Goal: Task Accomplishment & Management: Complete application form

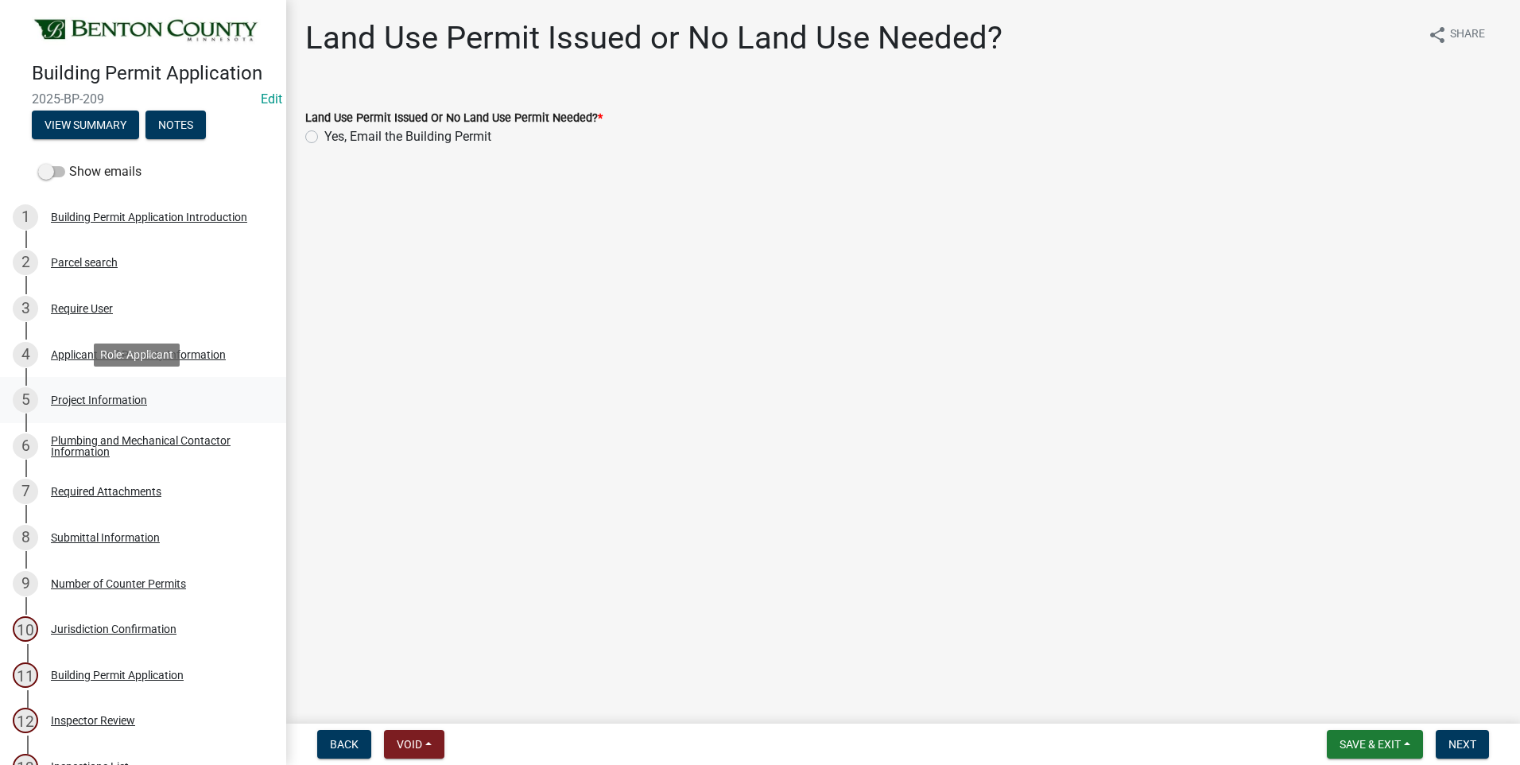
click at [72, 400] on div "Project Information" at bounding box center [99, 399] width 96 height 11
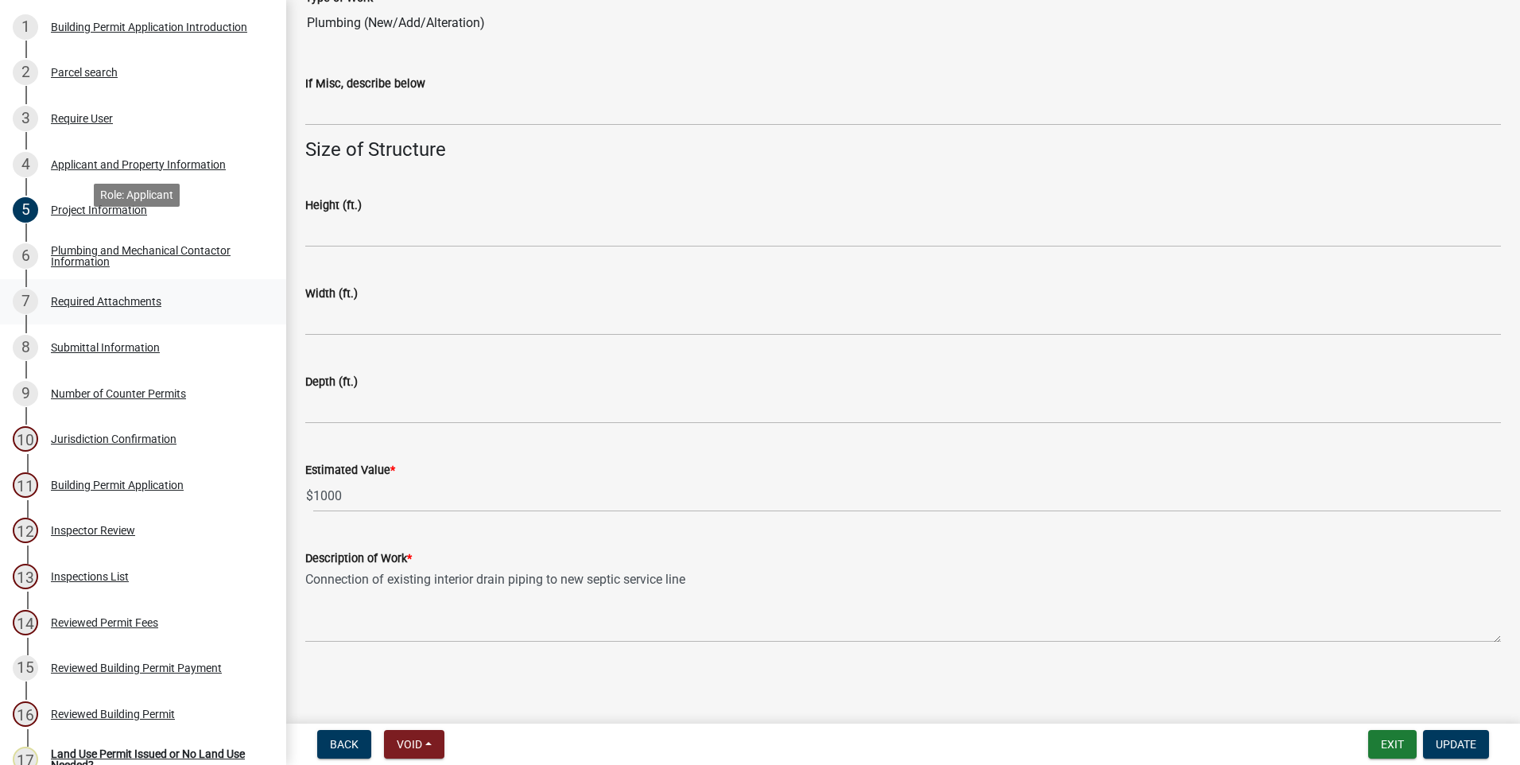
scroll to position [526, 0]
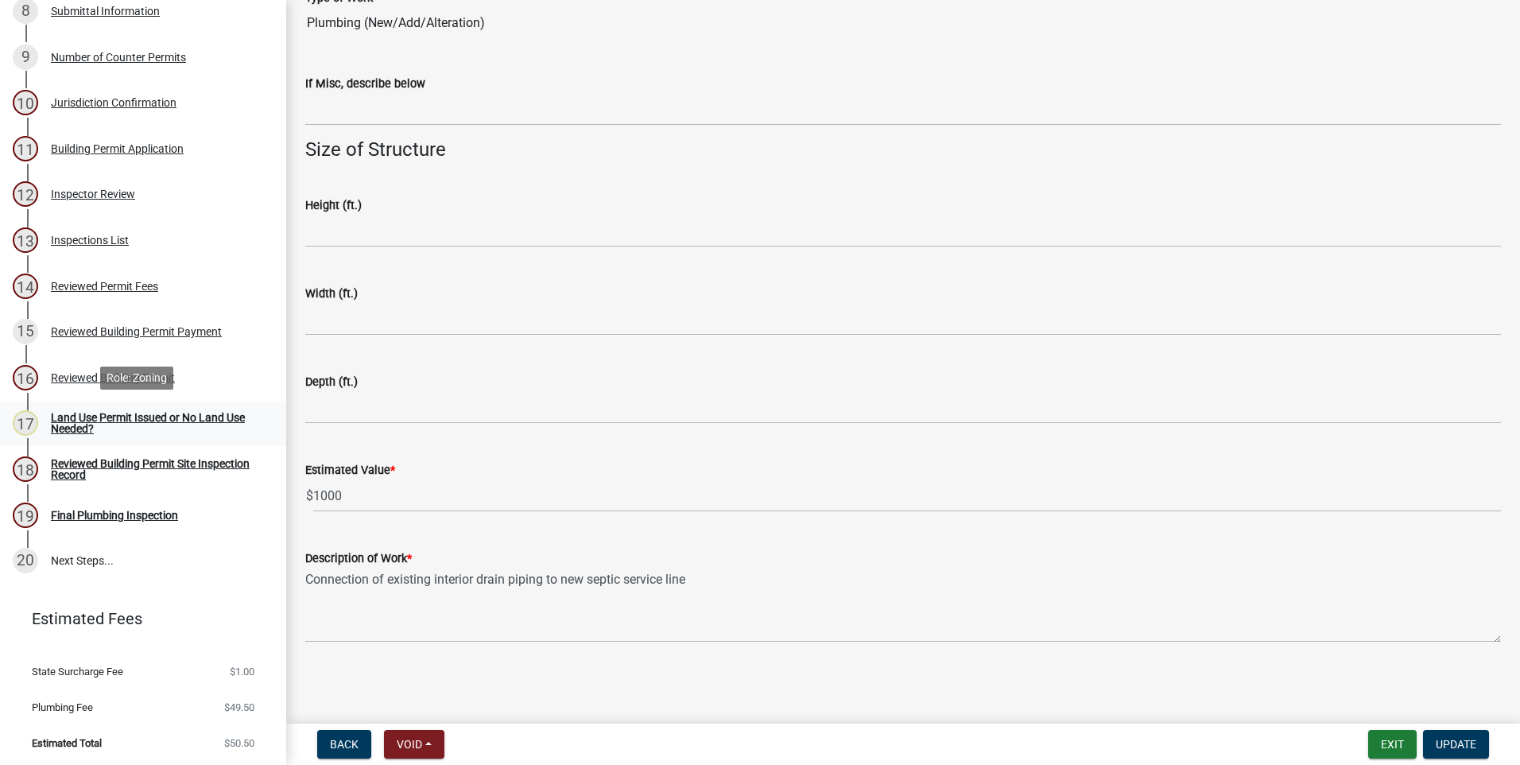
click at [159, 418] on div "Land Use Permit Issued or No Land Use Needed?" at bounding box center [156, 423] width 210 height 22
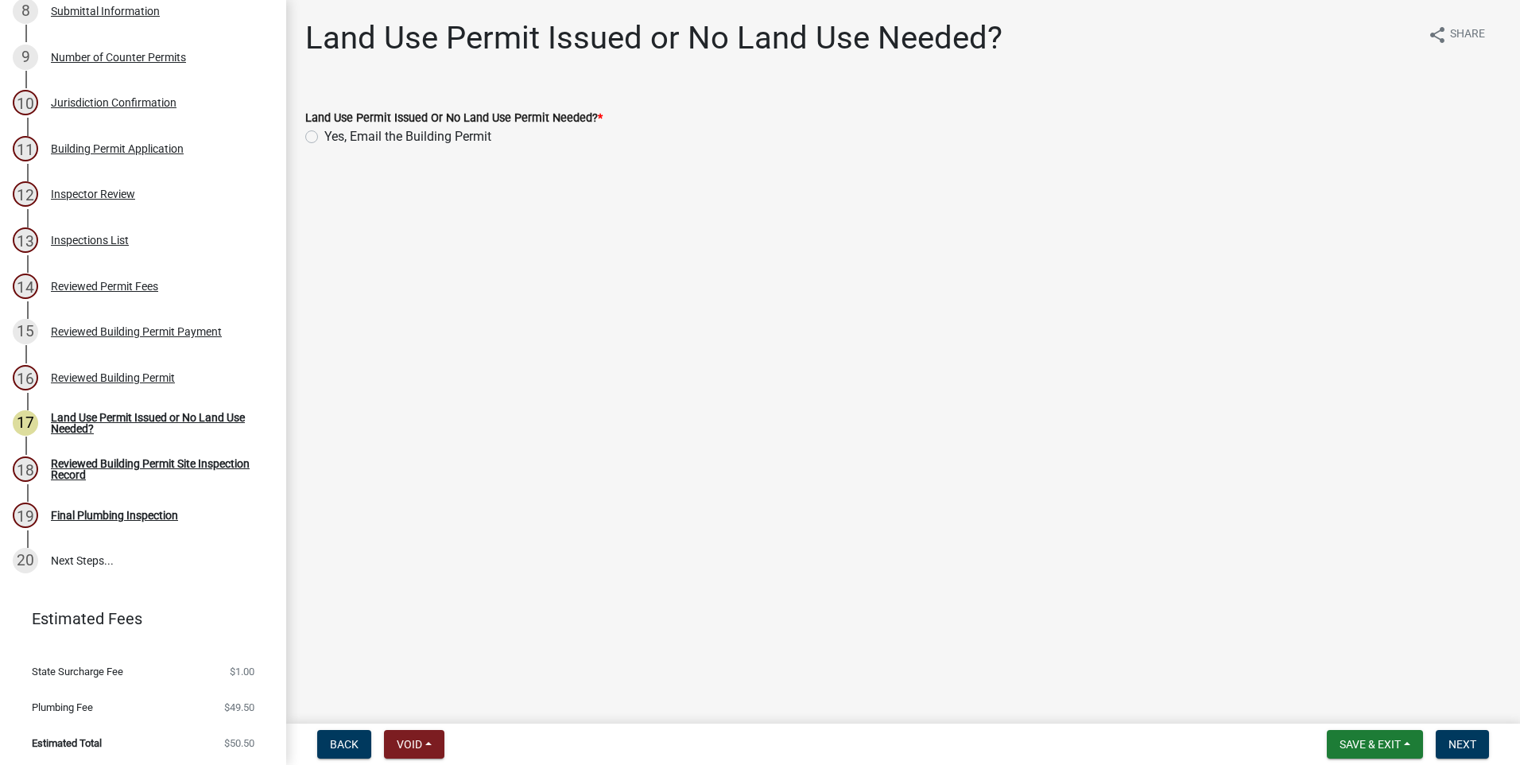
click at [324, 138] on label "Yes, Email the Building Permit" at bounding box center [407, 136] width 167 height 19
click at [324, 138] on input "Yes, Email the Building Permit" at bounding box center [329, 132] width 10 height 10
radio input "true"
click at [1468, 742] on span "Next" at bounding box center [1463, 744] width 28 height 13
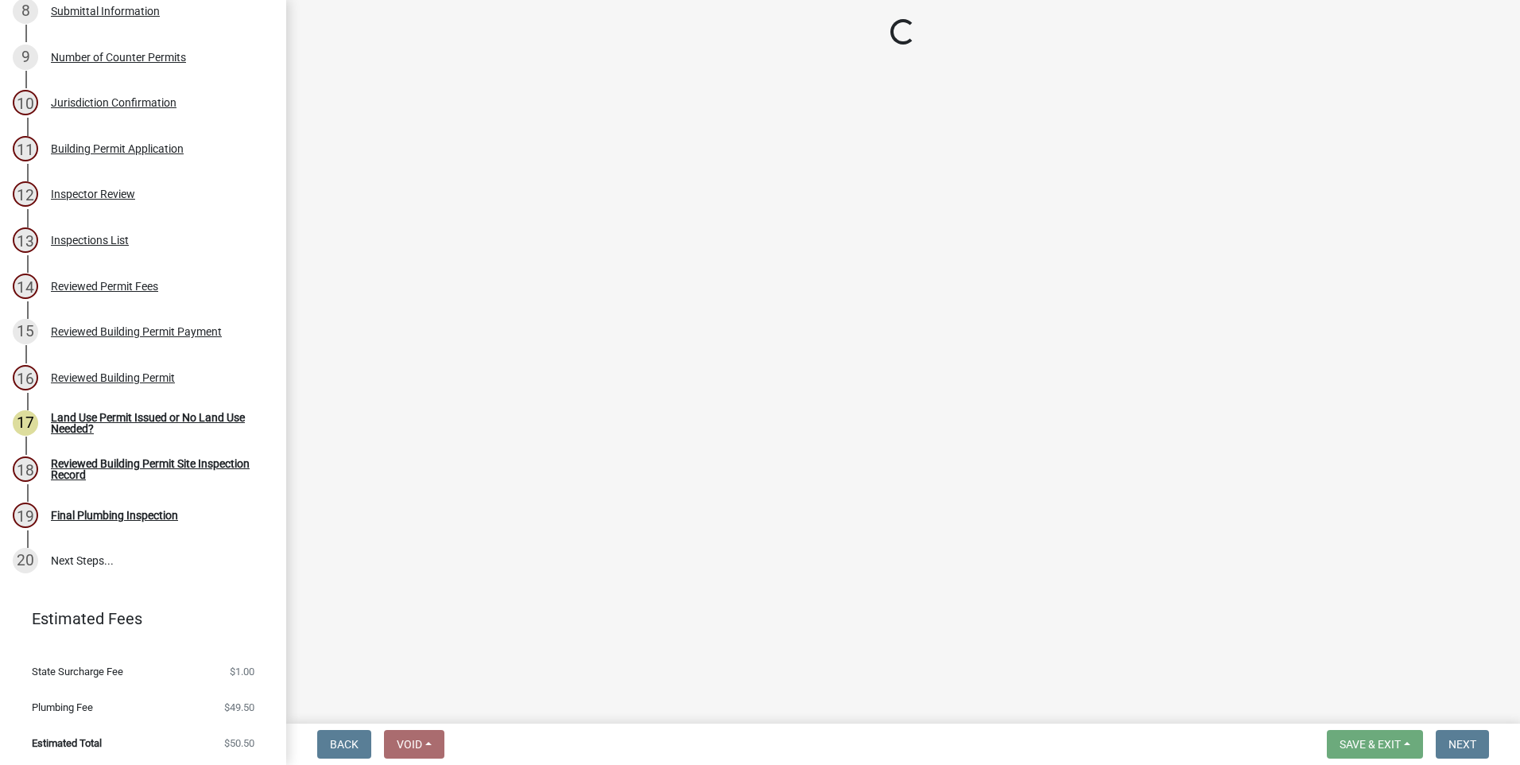
select select "17bfa135-5610-45df-8ce7-87530b7d86d4"
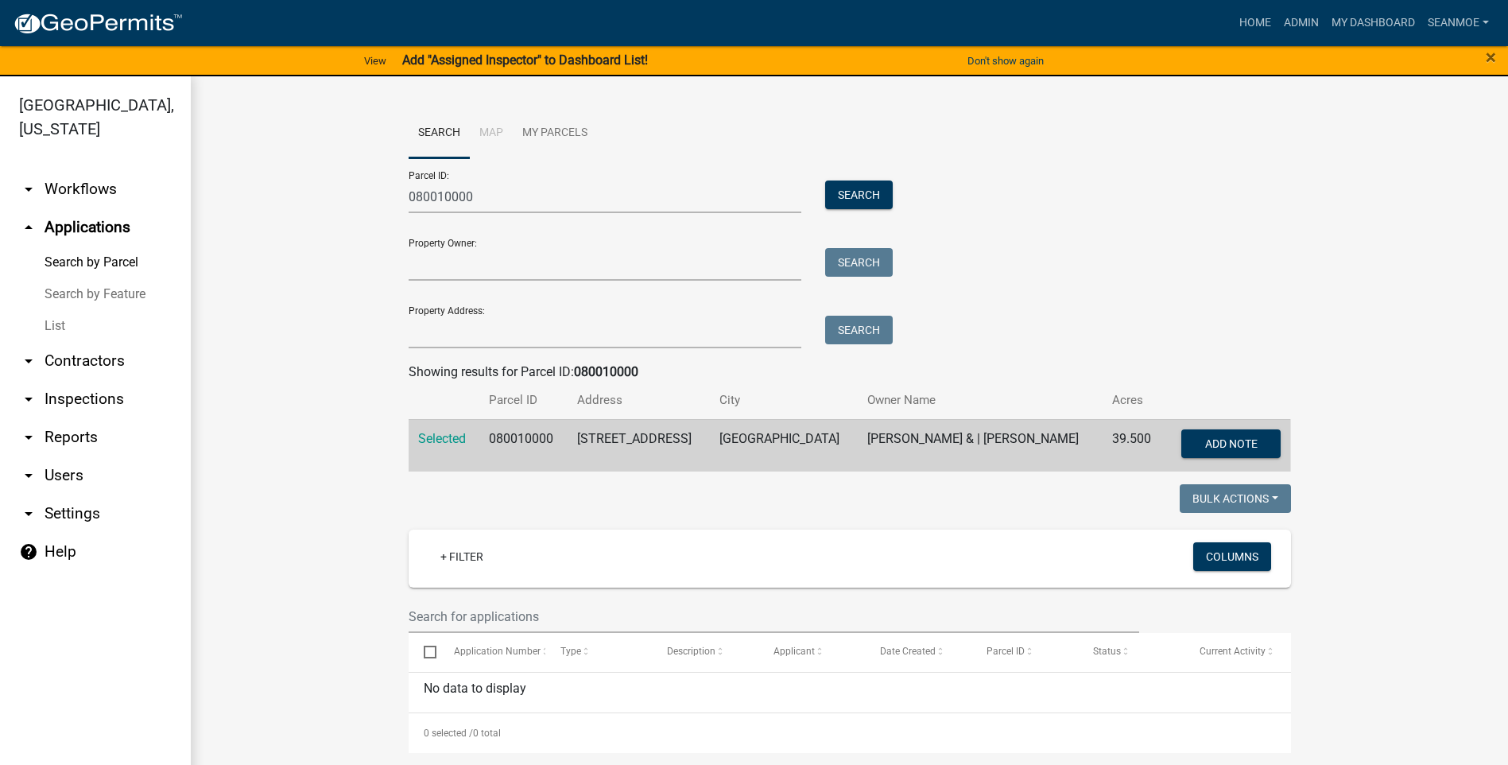
scroll to position [1, 0]
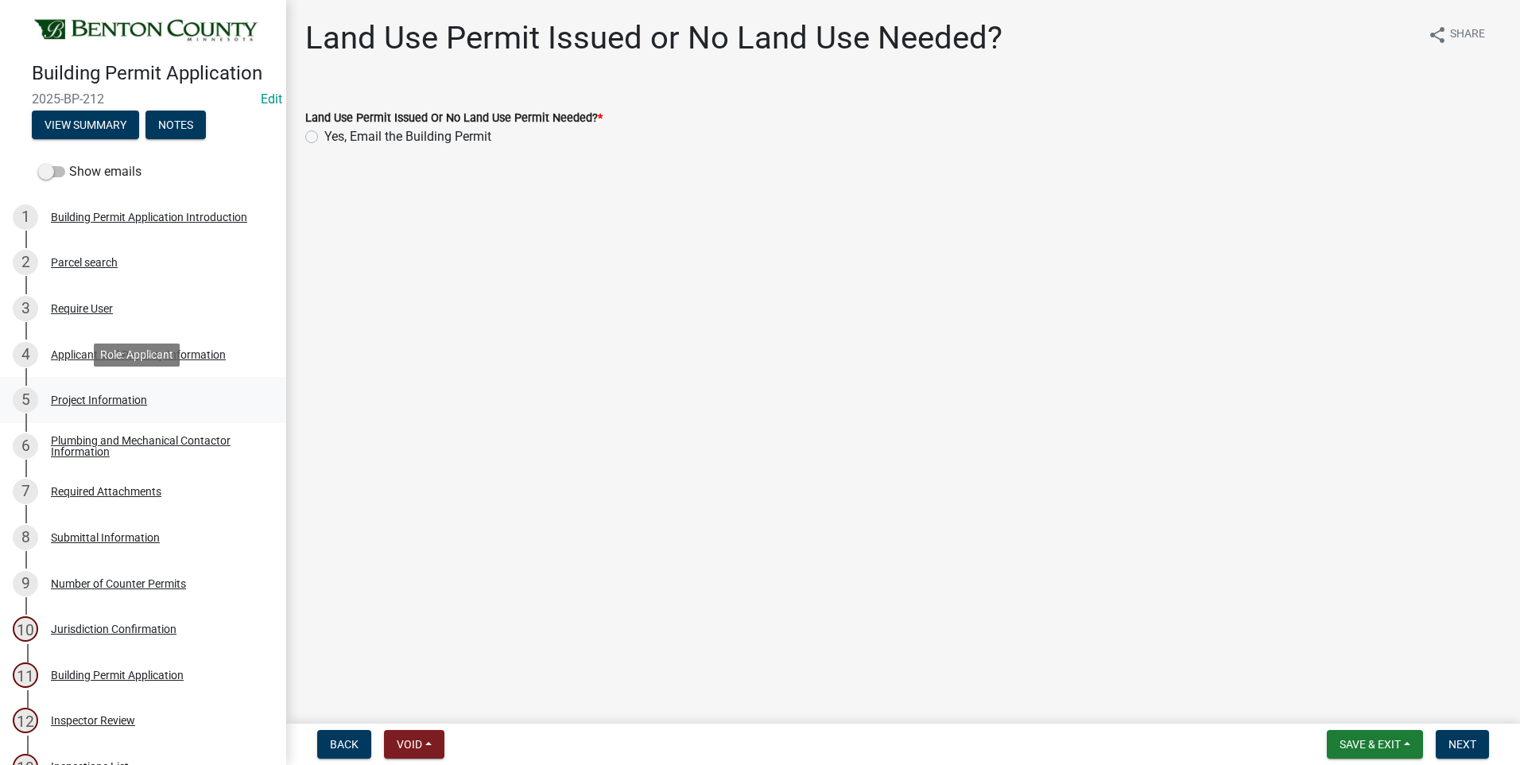
click at [114, 397] on div "Project Information" at bounding box center [99, 399] width 96 height 11
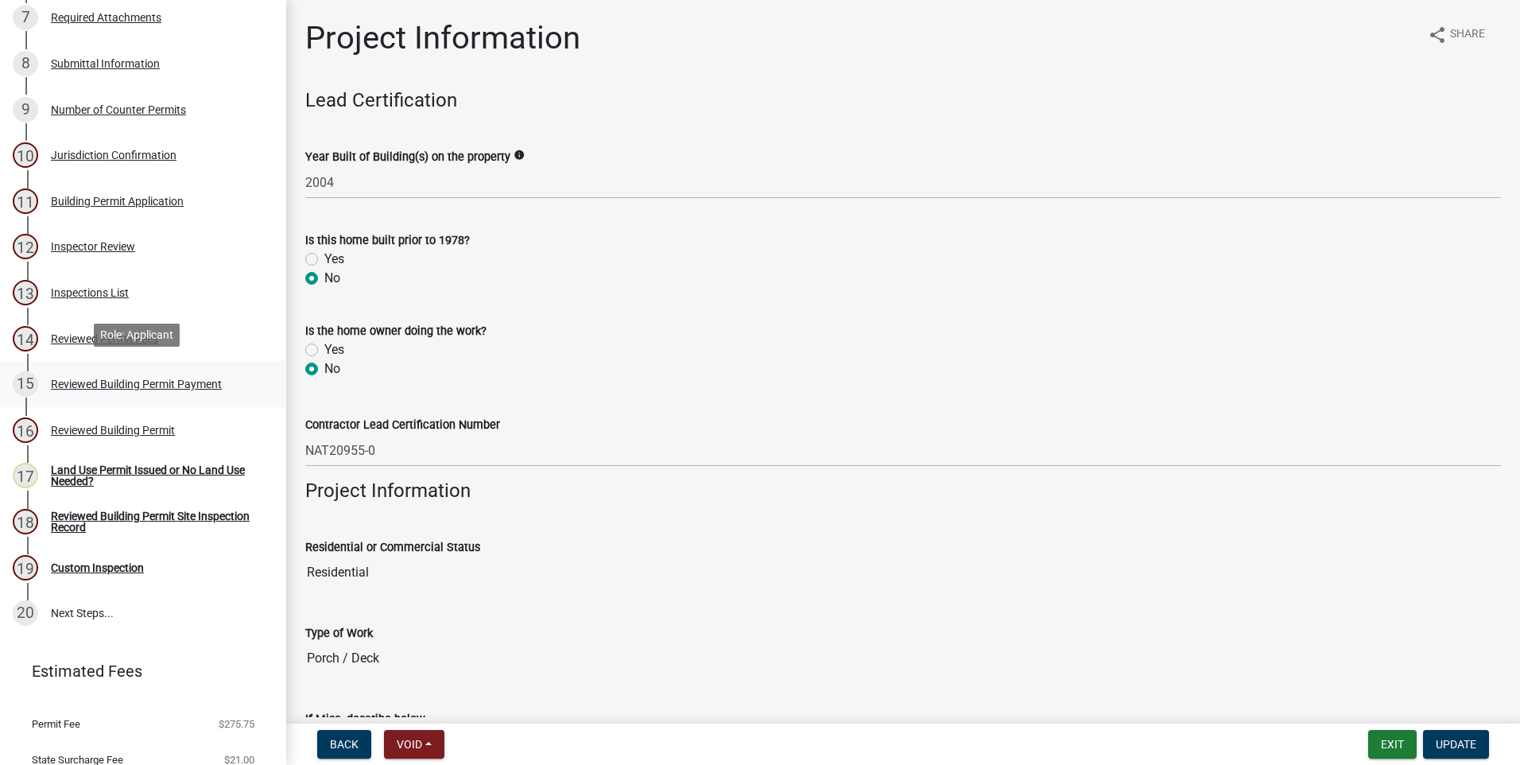
scroll to position [477, 0]
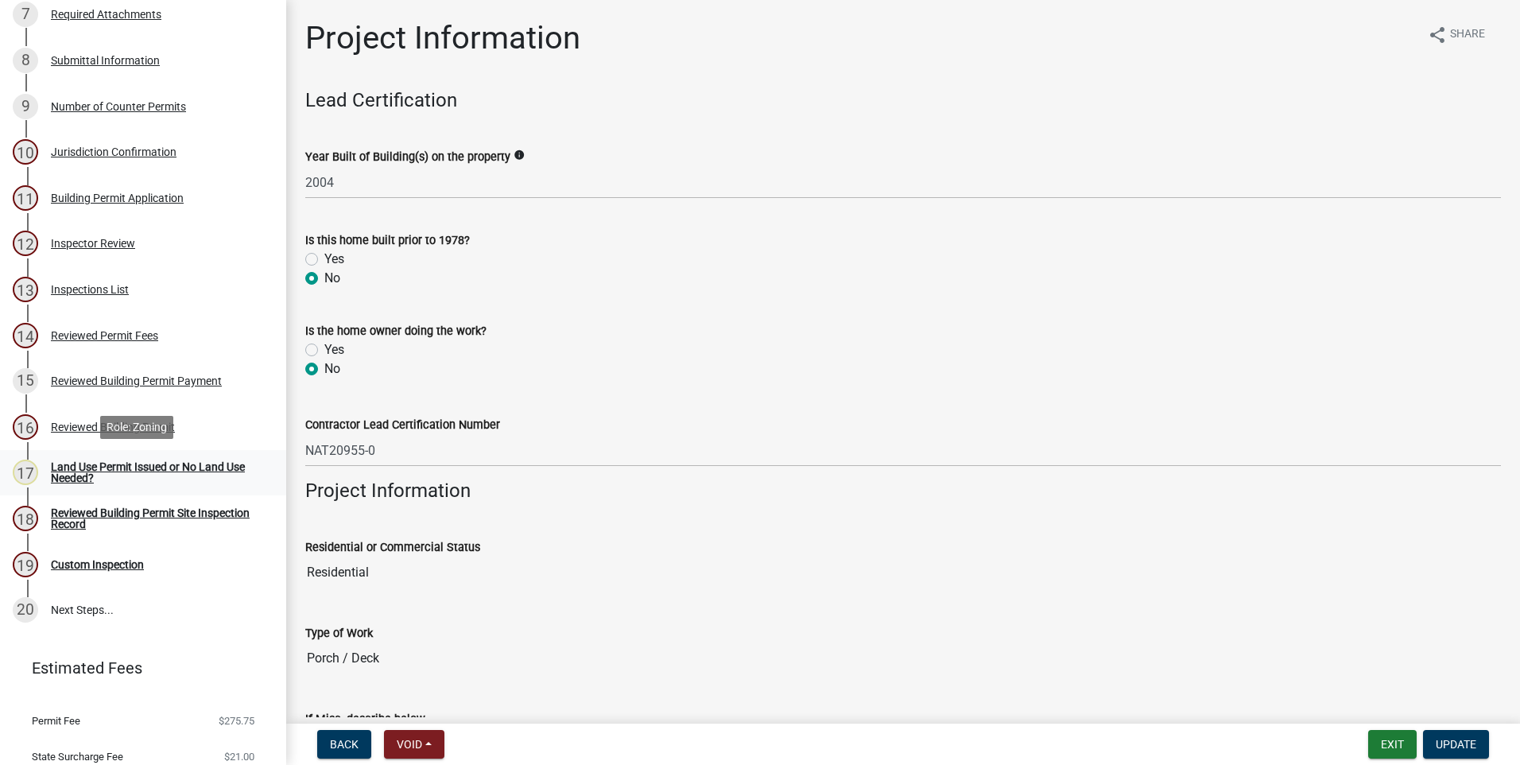
click at [193, 465] on div "Land Use Permit Issued or No Land Use Needed?" at bounding box center [156, 472] width 210 height 22
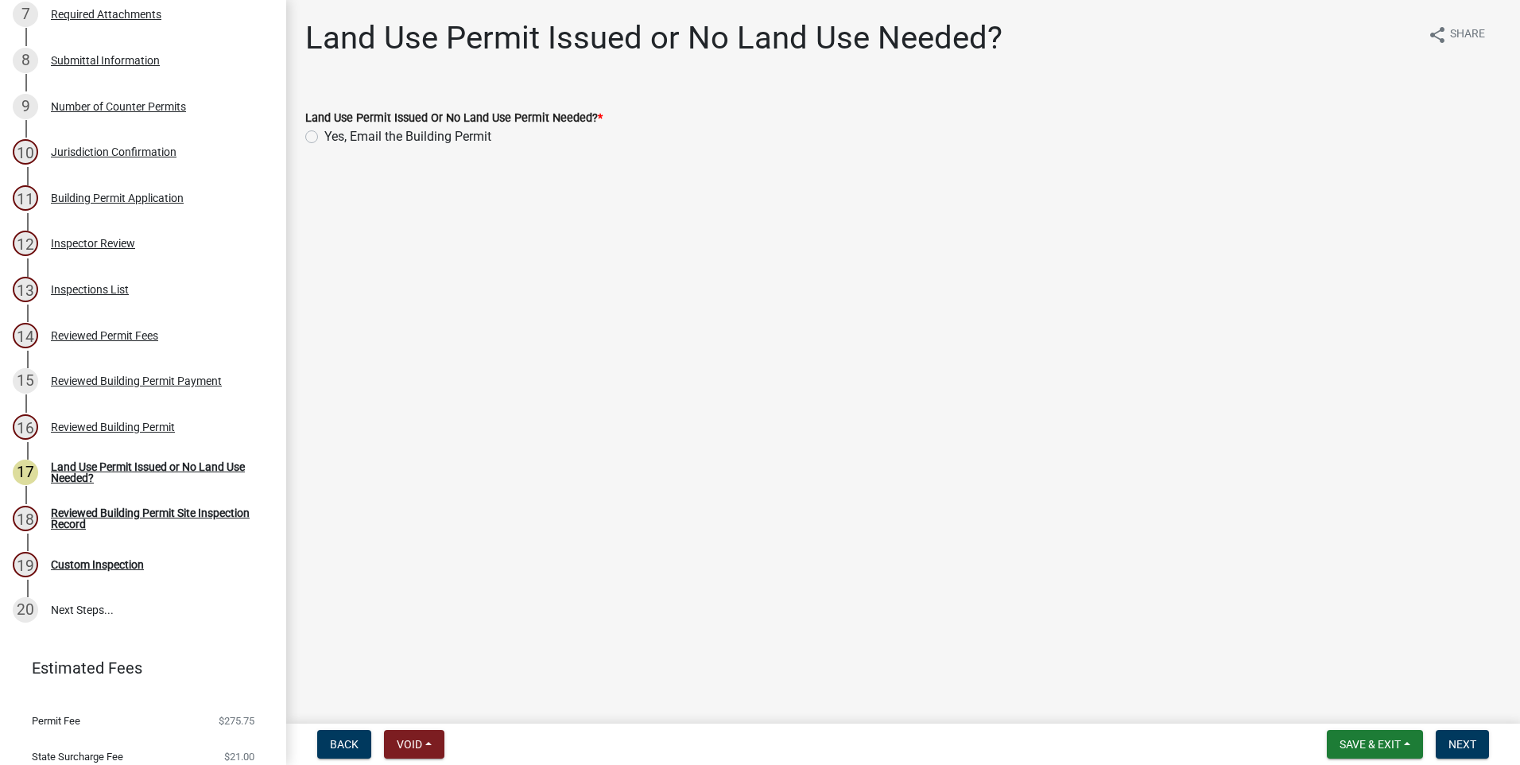
click at [324, 135] on label "Yes, Email the Building Permit" at bounding box center [407, 136] width 167 height 19
click at [324, 135] on input "Yes, Email the Building Permit" at bounding box center [329, 132] width 10 height 10
radio input "true"
click at [1464, 744] on span "Next" at bounding box center [1463, 744] width 28 height 13
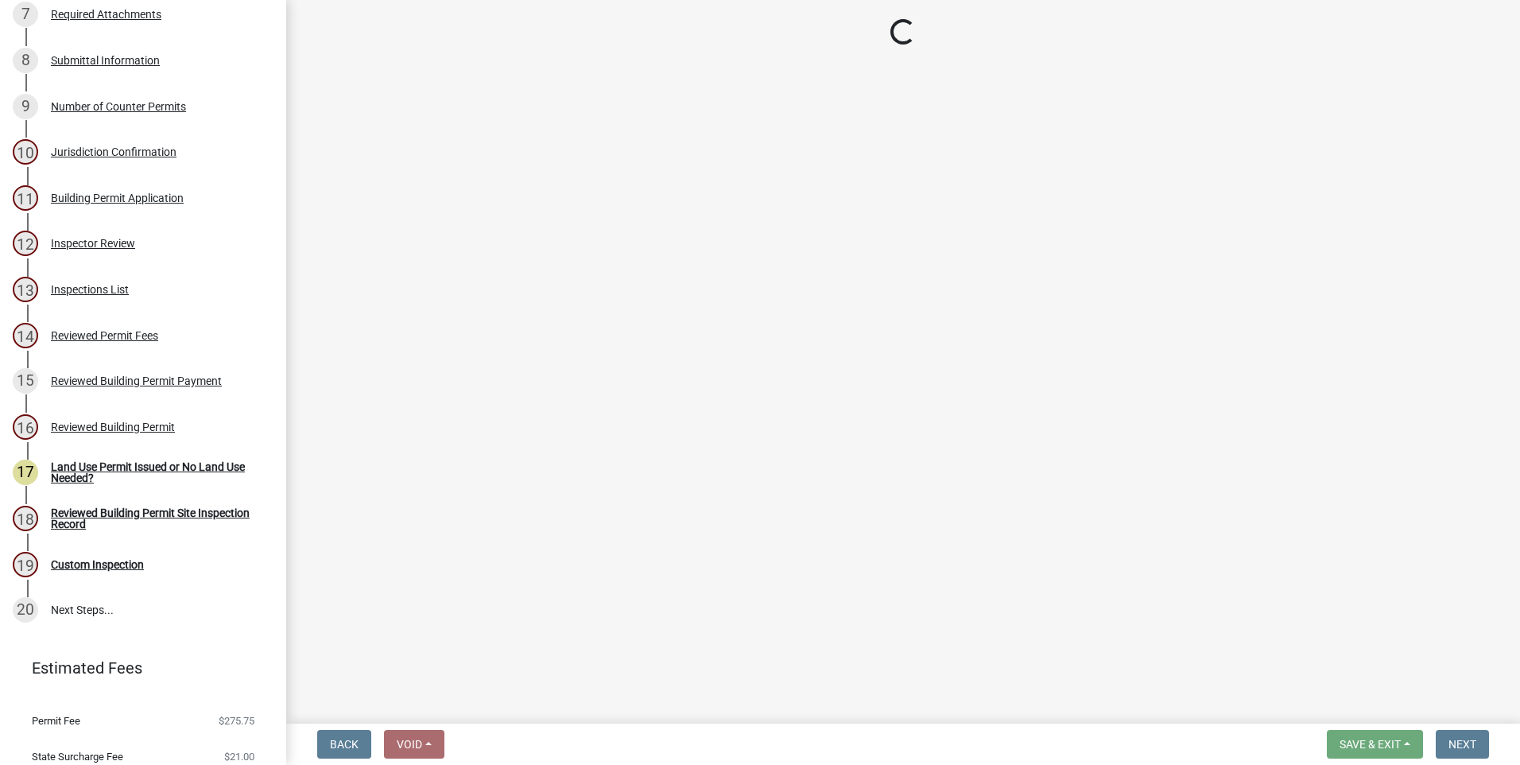
select select "17bfa135-5610-45df-8ce7-87530b7d86d4"
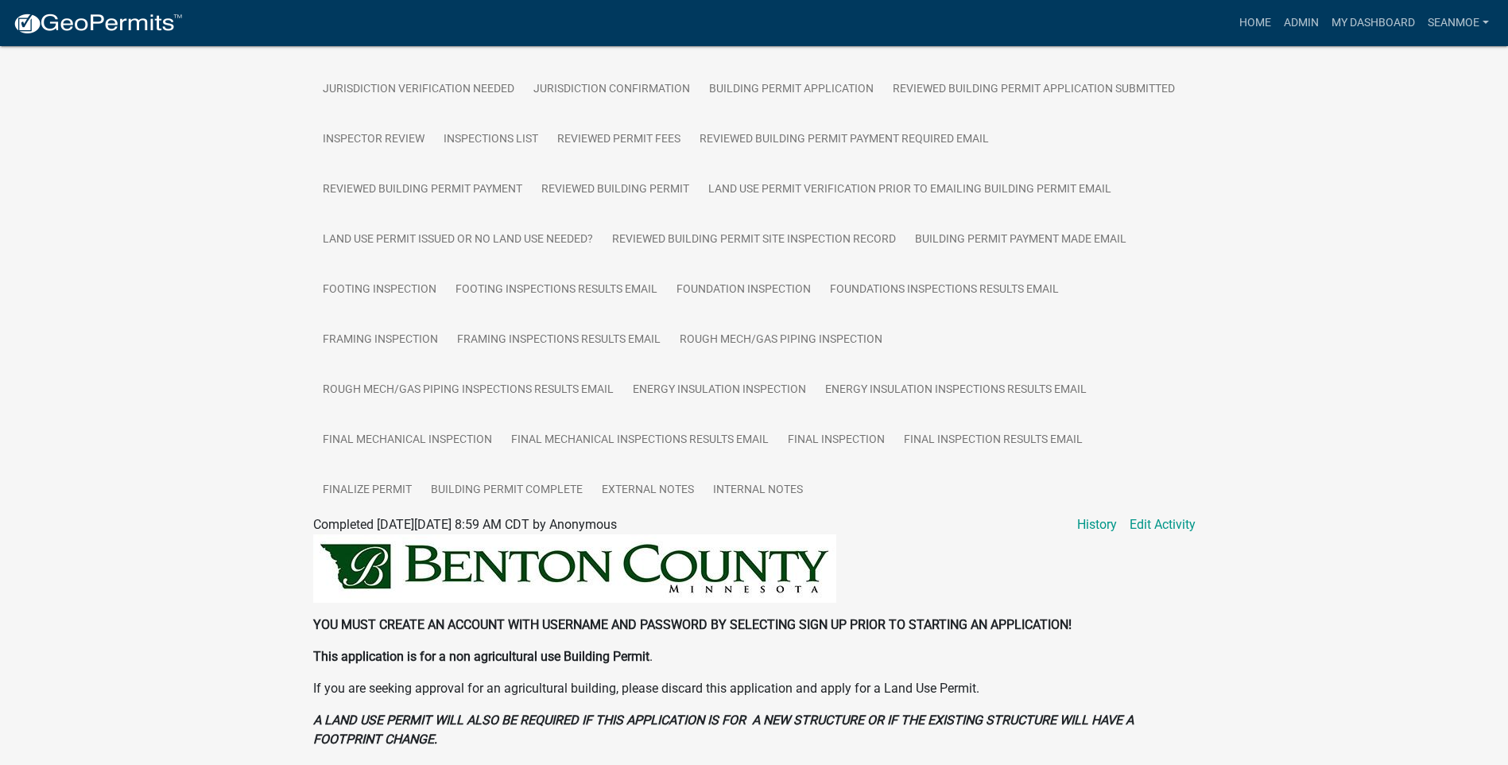
scroll to position [398, 0]
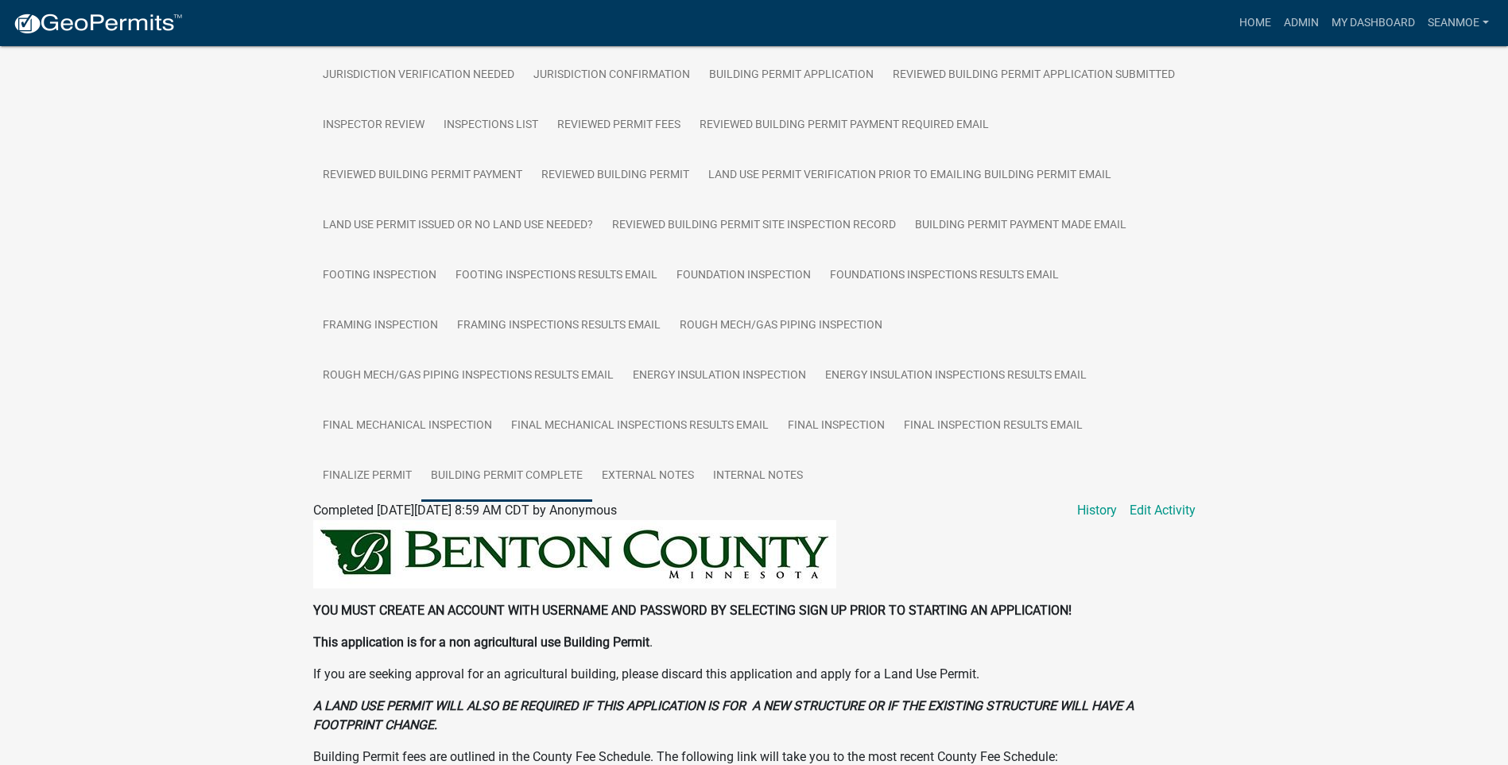
click at [494, 476] on link "Building Permit Complete" at bounding box center [506, 476] width 171 height 51
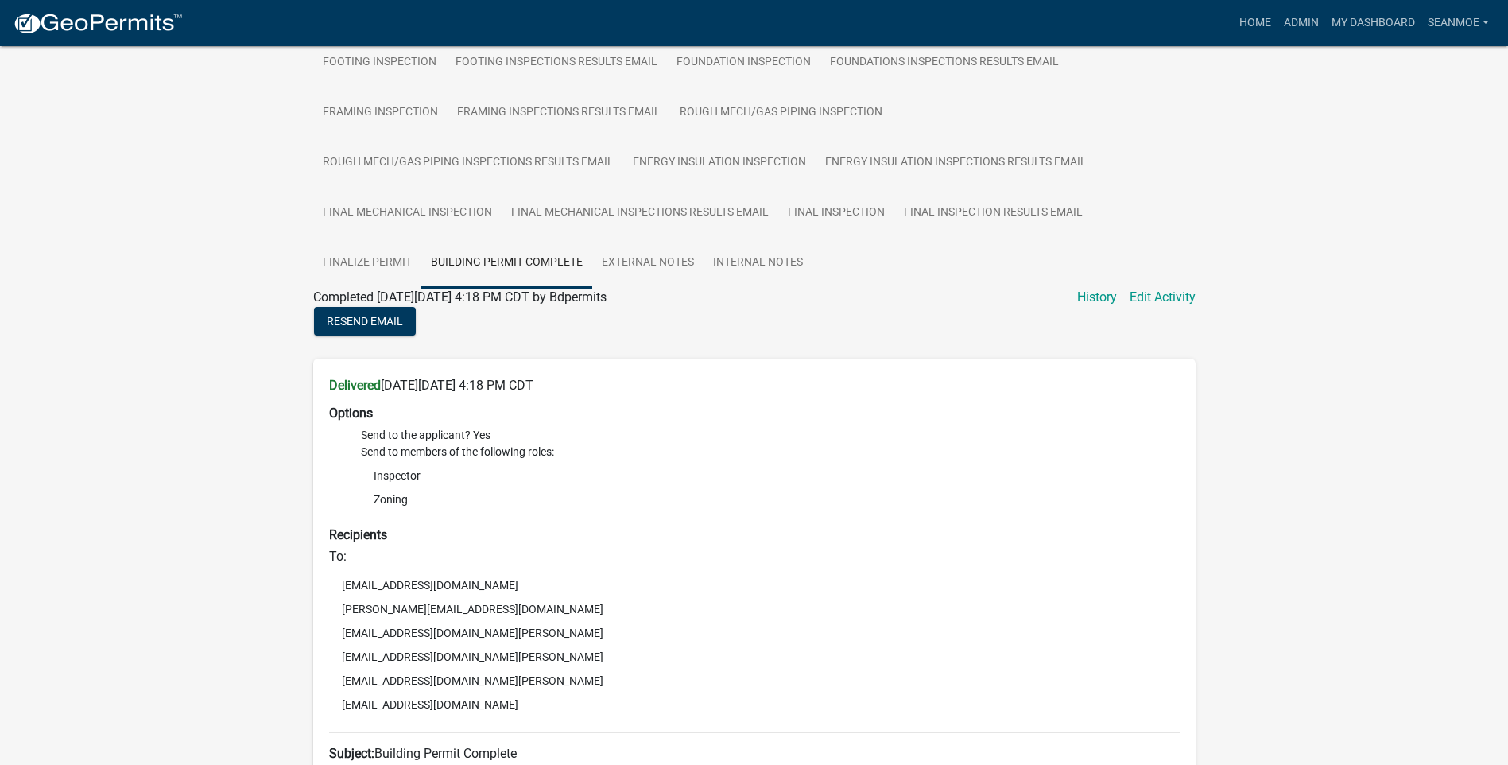
scroll to position [540, 0]
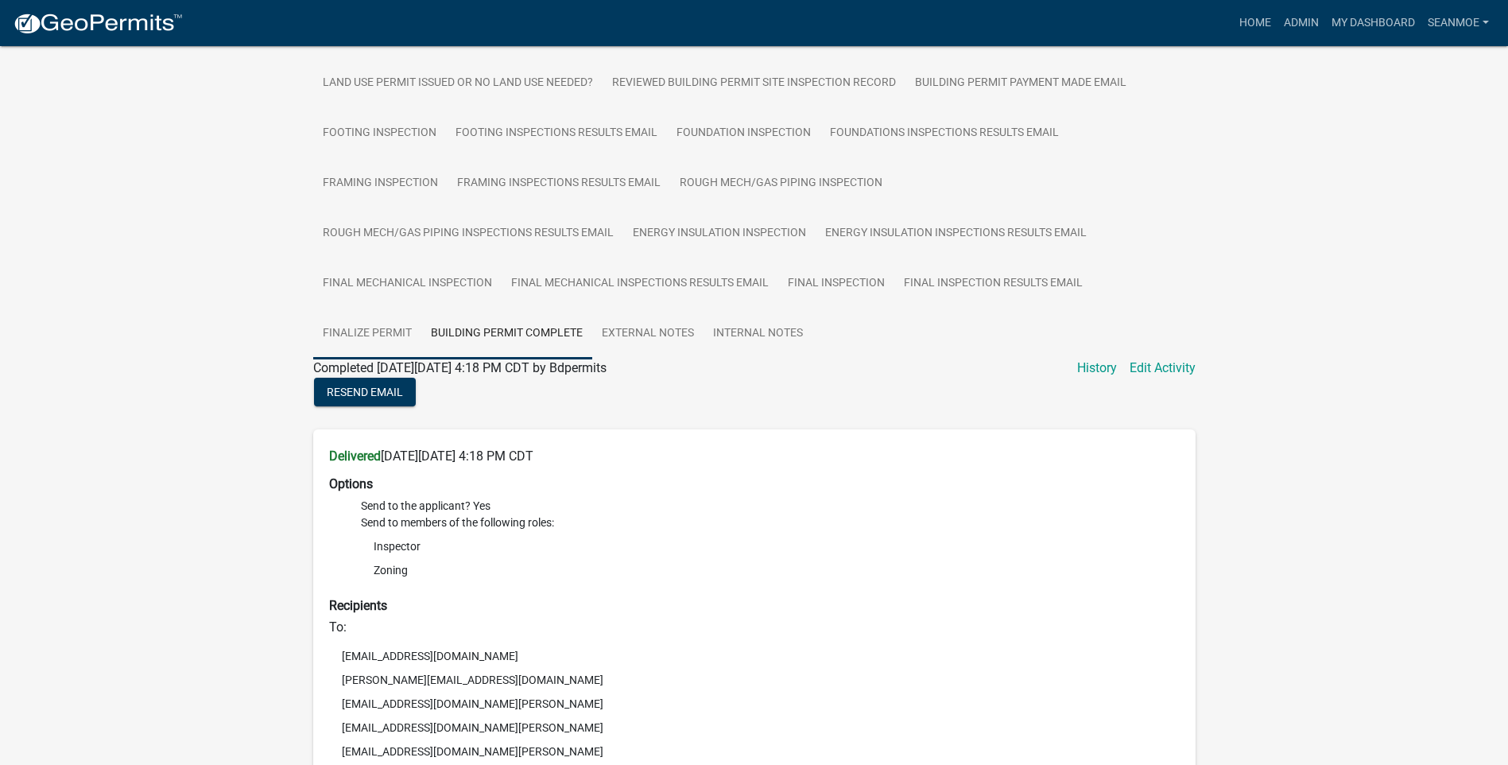
click at [360, 332] on link "Finalize Permit" at bounding box center [367, 333] width 108 height 51
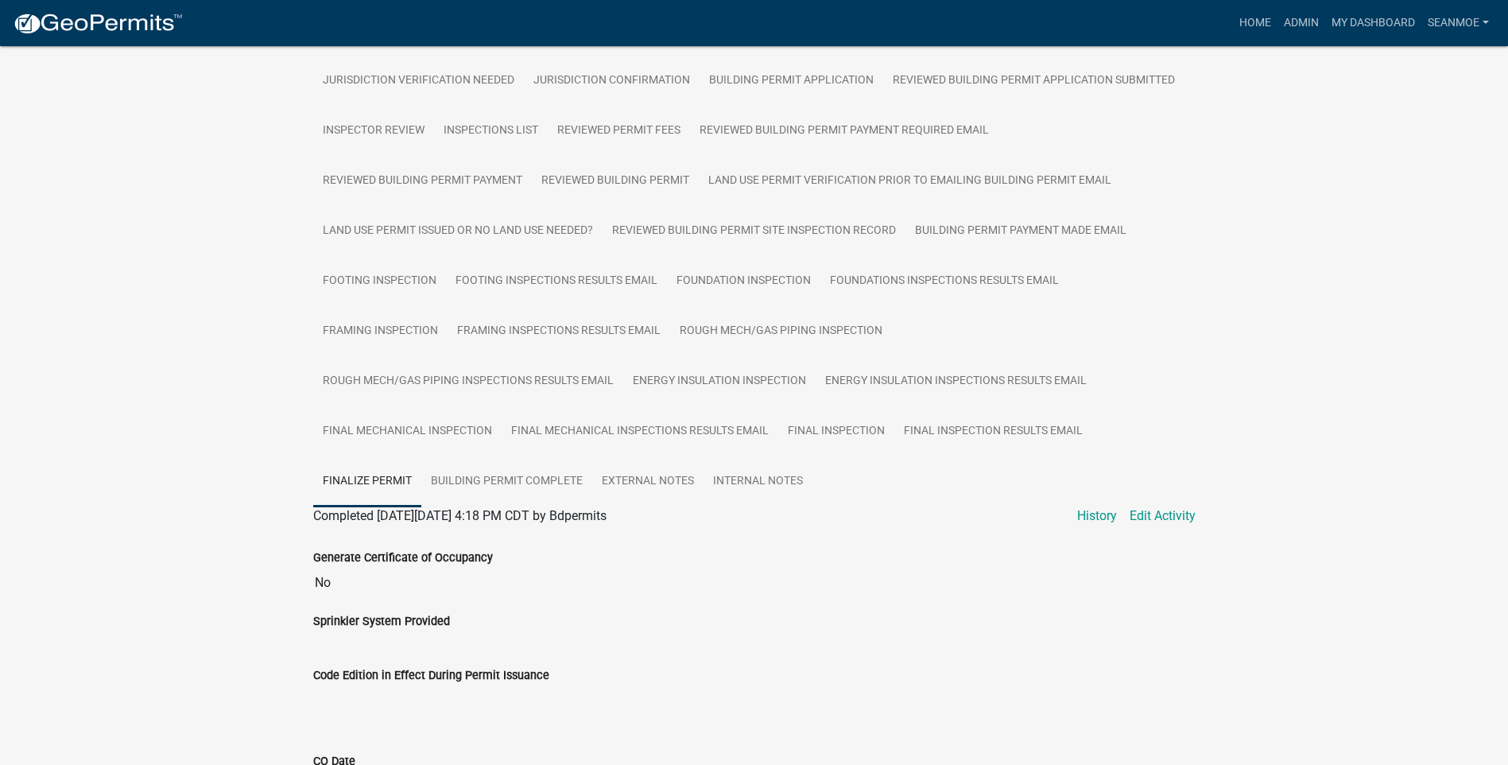
scroll to position [385, 0]
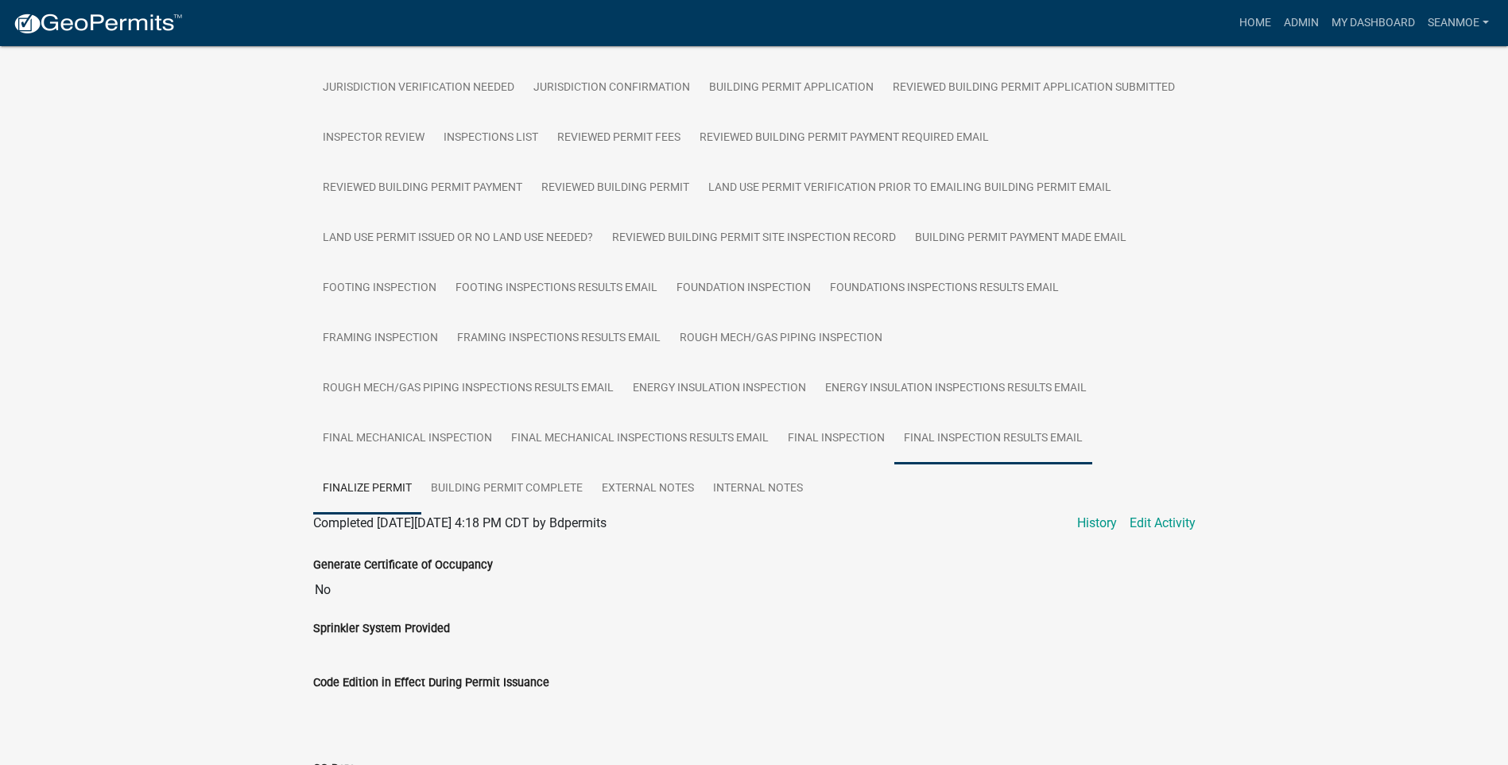
click at [968, 435] on link "Final Inspection Results Email" at bounding box center [993, 438] width 198 height 51
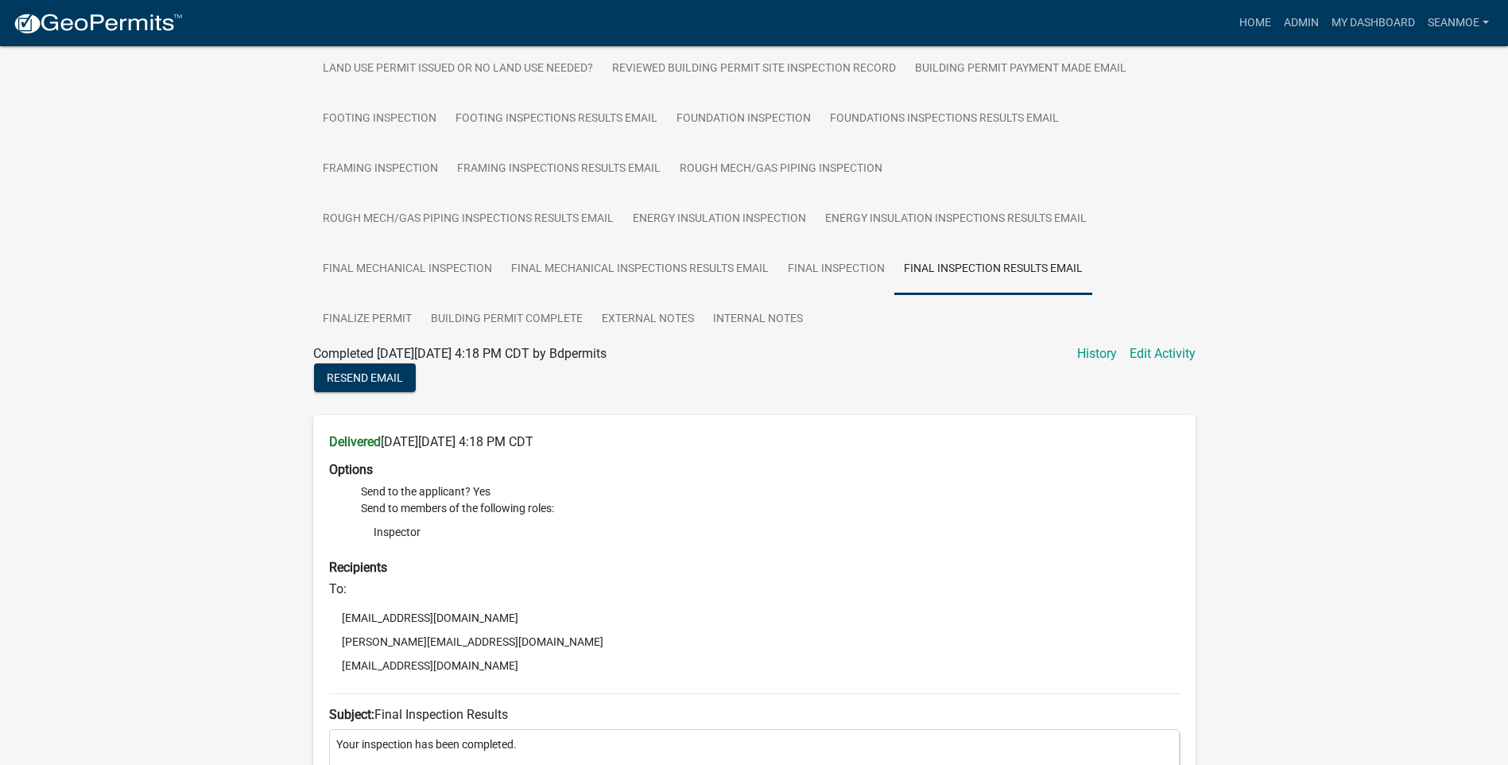
scroll to position [553, 0]
click at [852, 270] on link "Final Inspection" at bounding box center [836, 270] width 116 height 51
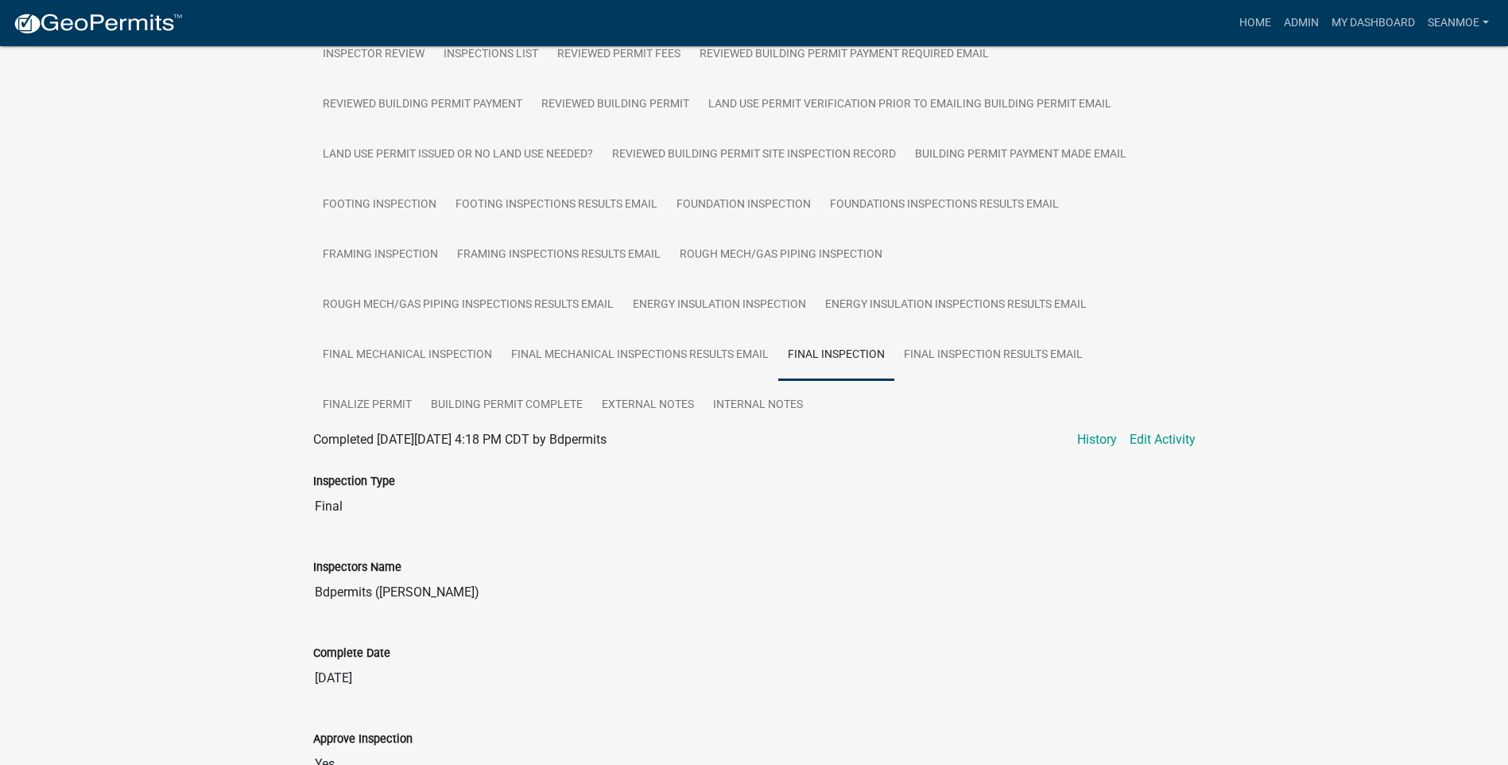
scroll to position [458, 0]
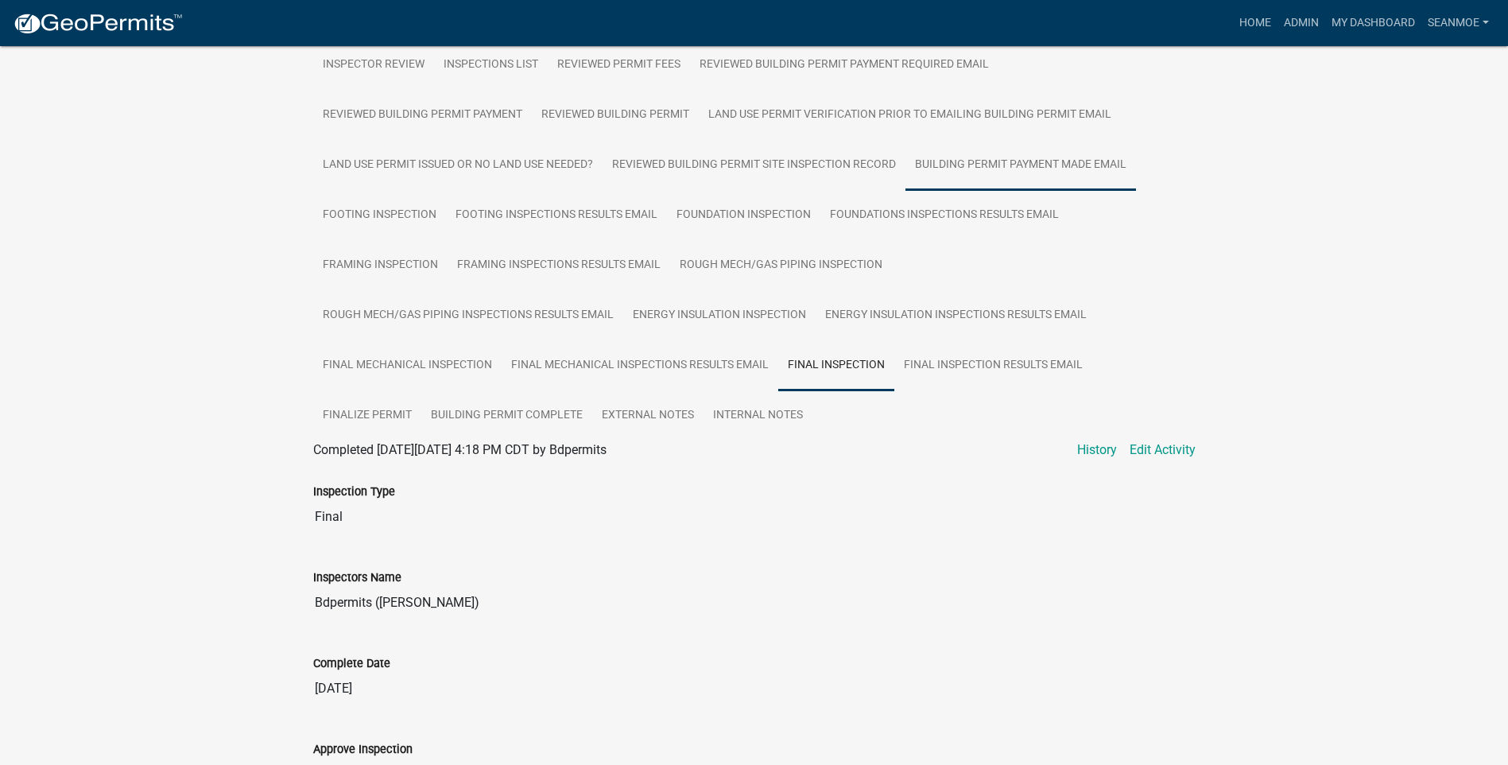
click at [995, 172] on link "Building Permit Payment Made Email" at bounding box center [1021, 165] width 231 height 51
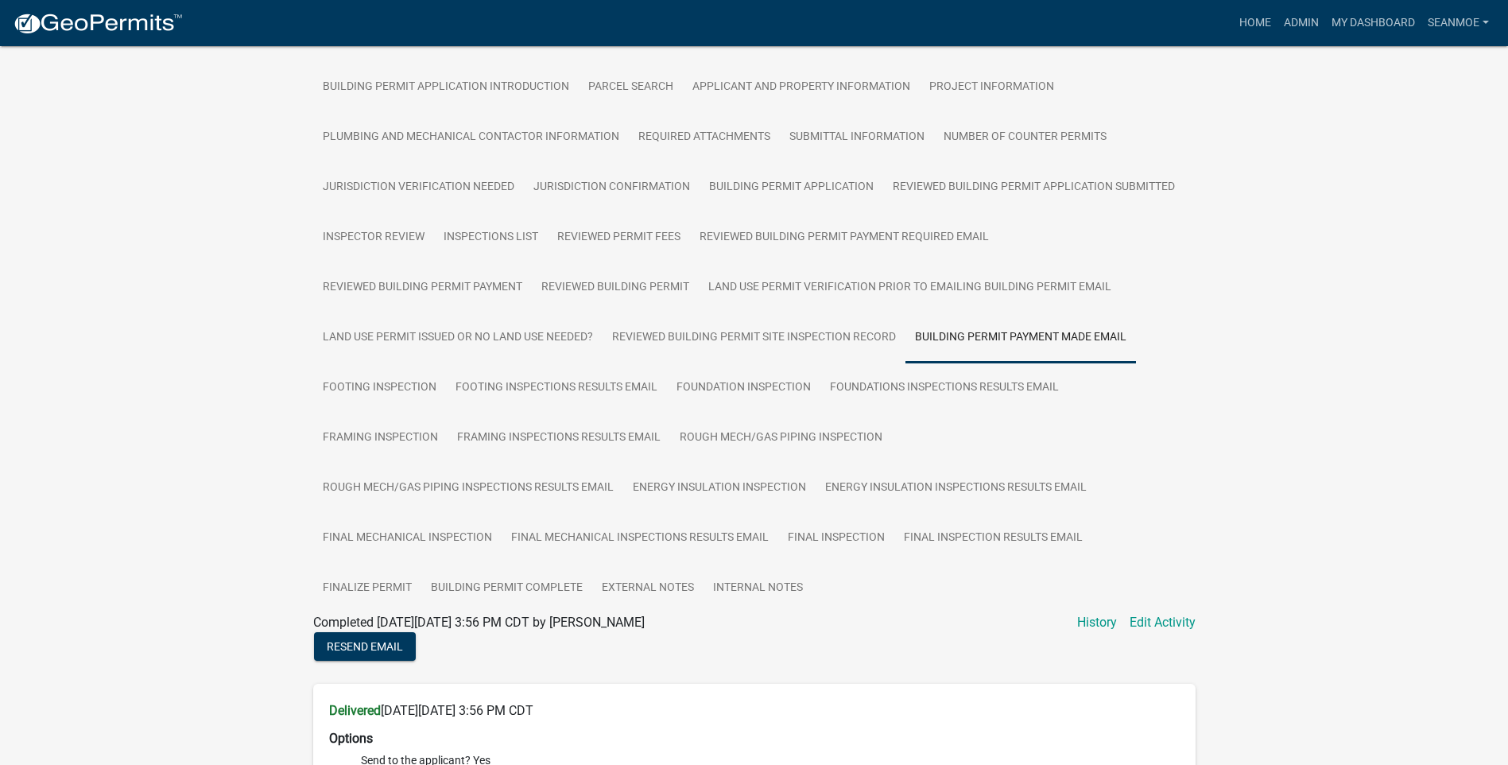
scroll to position [263, 0]
